Goal: Find specific page/section: Find specific page/section

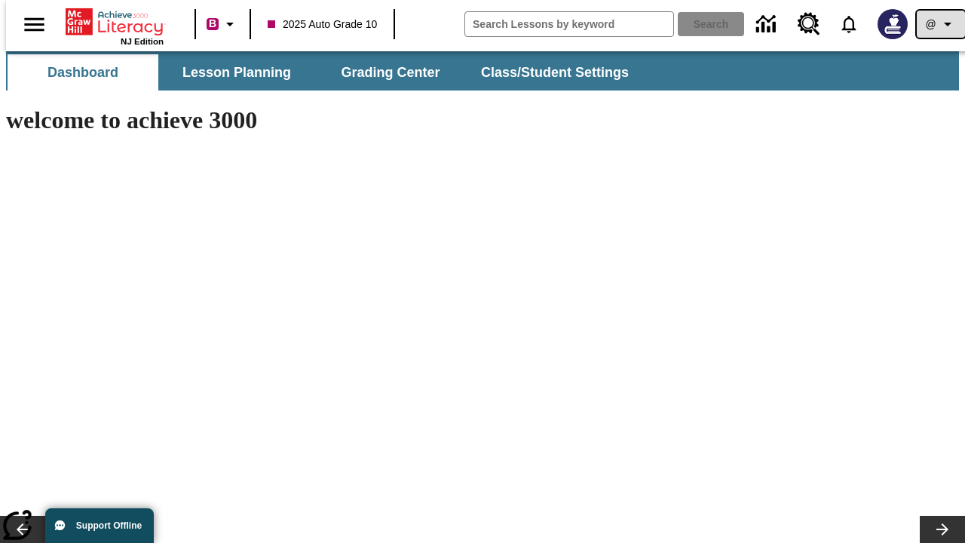
click at [938, 24] on icon "Profile/Settings" at bounding box center [947, 24] width 18 height 18
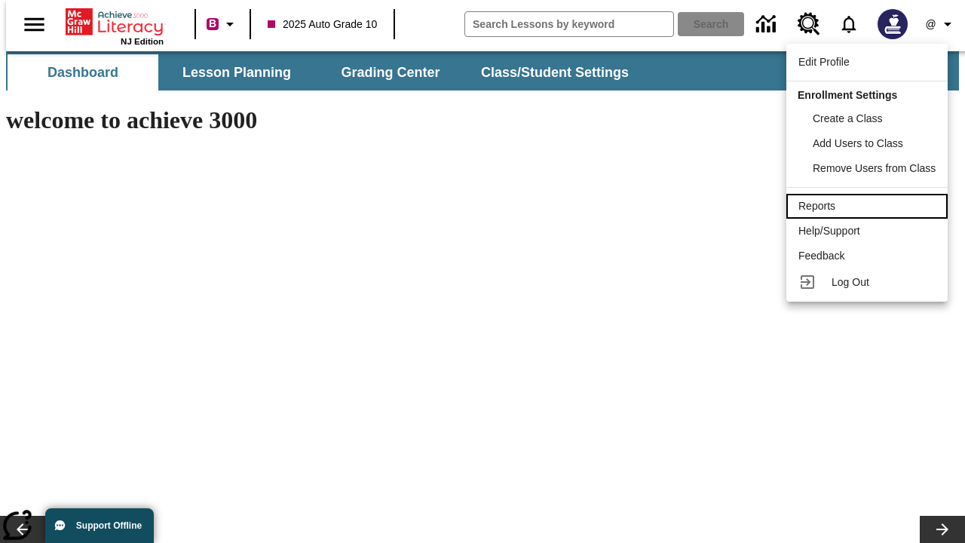
click at [869, 206] on div "Reports" at bounding box center [866, 206] width 137 height 16
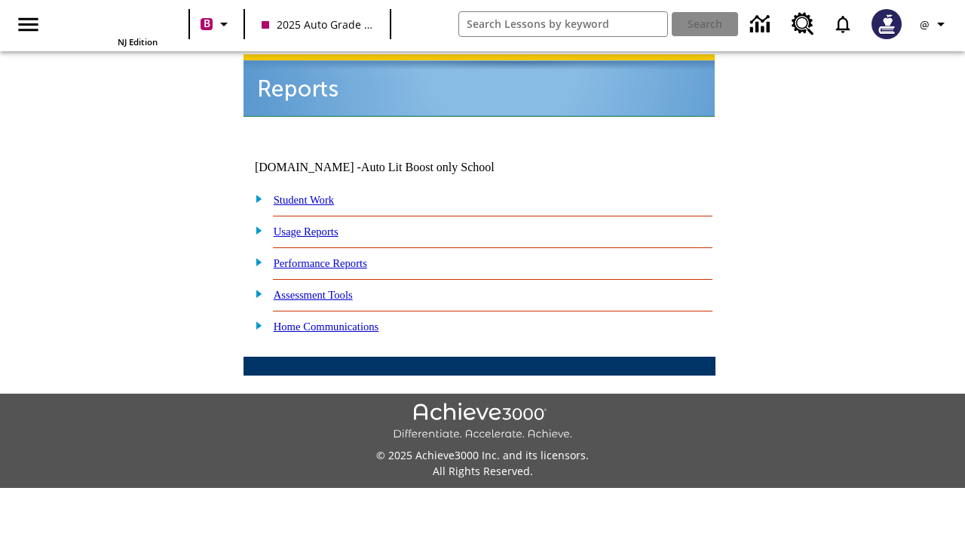
click at [335, 257] on link "Performance Reports" at bounding box center [320, 263] width 93 height 12
